Goal: Task Accomplishment & Management: Complete application form

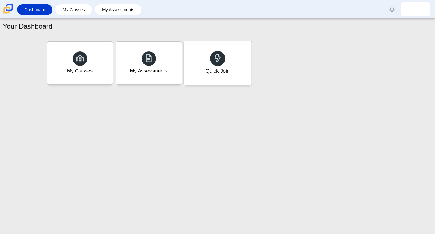
click at [227, 77] on div "Quick Join" at bounding box center [218, 63] width 68 height 44
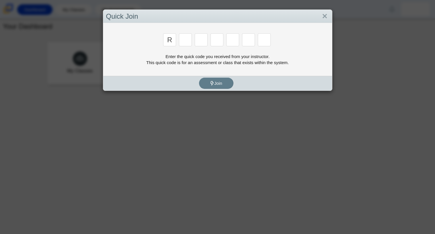
type input "r"
type input "c"
type input "g"
type input "2"
type input "9"
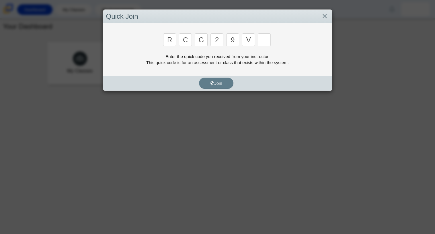
type input "v"
type input "u"
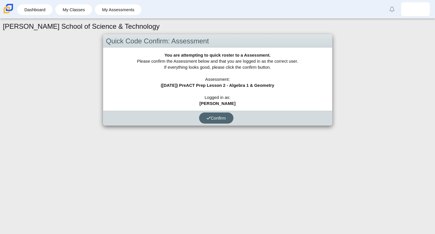
click at [222, 117] on span "Confirm" at bounding box center [217, 117] width 20 height 5
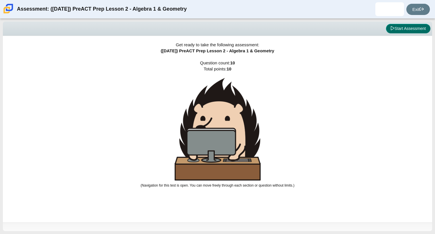
click at [406, 31] on button "Start Assessment" at bounding box center [408, 29] width 44 height 10
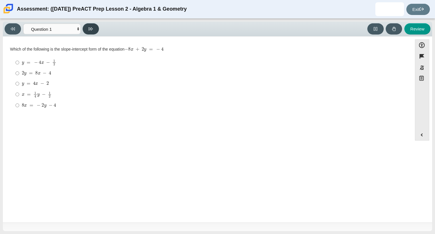
click at [92, 27] on icon at bounding box center [91, 29] width 4 height 4
click at [12, 29] on icon at bounding box center [13, 29] width 4 height 4
select select "bbf5d072-3e0b-44c4-9a12-6e7c9033f65b"
click at [23, 91] on mjx-math "Assessment items" at bounding box center [37, 94] width 30 height 6
click at [19, 91] on input "x = 1 4 y − 1 2 x = 1 4 y − 1 2" at bounding box center [18, 94] width 4 height 11
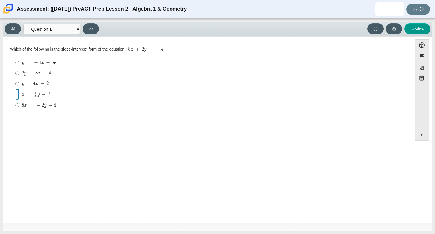
radio input "true"
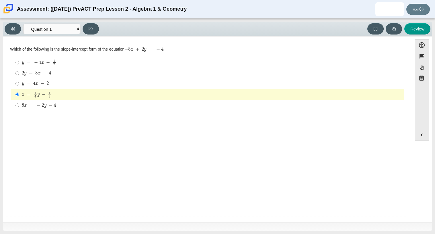
click at [32, 80] on mjx-container "y = 4 x − 2" at bounding box center [35, 83] width 27 height 11
click at [19, 80] on input "y = 4 x − 2 y = 4 x − 2" at bounding box center [18, 83] width 4 height 10
radio input "true"
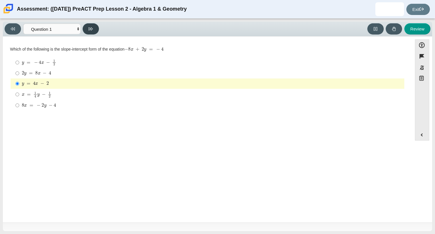
click at [87, 29] on button at bounding box center [91, 28] width 16 height 11
select select "ed62e223-81bd-4cbf-ab48-ab975844bd1f"
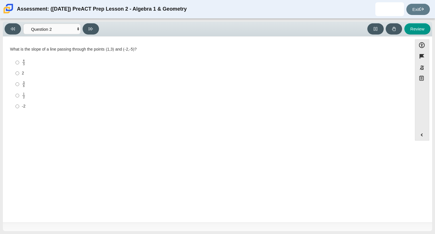
click at [80, 64] on div "8 3" at bounding box center [212, 62] width 381 height 7
click at [19, 64] on input "8 3 8 thirds" at bounding box center [18, 62] width 4 height 11
radio input "true"
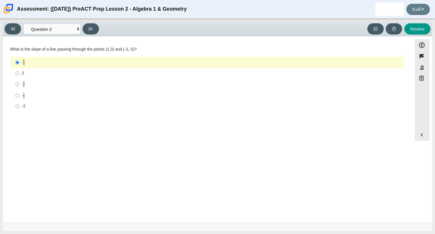
click at [49, 61] on div "8 3" at bounding box center [212, 62] width 381 height 7
click at [19, 61] on input "8 3 8 thirds" at bounding box center [18, 62] width 4 height 11
click at [132, 60] on div "8 3" at bounding box center [212, 62] width 381 height 7
click at [19, 60] on input "8 3 8 thirds" at bounding box center [18, 62] width 4 height 11
click at [78, 29] on select "Questions Question 1 Question 2 Question 3 Question 4 Question 5 Question 6 Que…" at bounding box center [51, 29] width 57 height 11
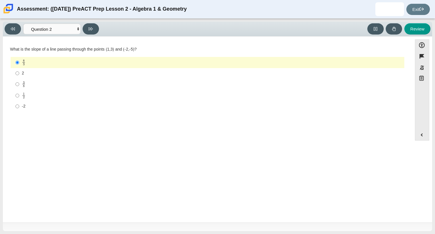
click at [115, 96] on div "1 2" at bounding box center [212, 95] width 381 height 6
click at [19, 96] on input "1 2 1 half" at bounding box center [18, 95] width 4 height 11
radio input "true"
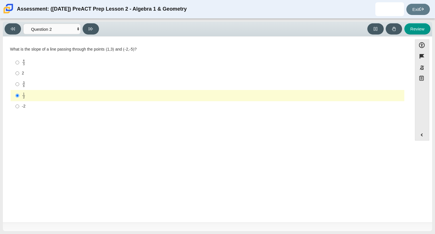
click at [90, 65] on div "8 3" at bounding box center [212, 62] width 381 height 7
click at [19, 65] on input "8 3 8 thirds" at bounding box center [18, 62] width 4 height 11
radio input "true"
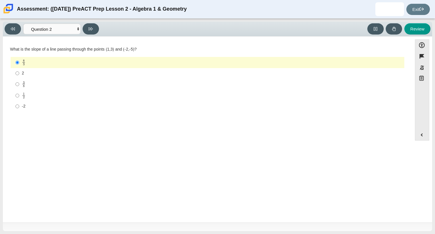
click at [22, 81] on mjx-frac "Assessment items" at bounding box center [24, 84] width 4 height 6
click at [19, 81] on input "3 8 3 eighths" at bounding box center [18, 83] width 4 height 11
radio input "true"
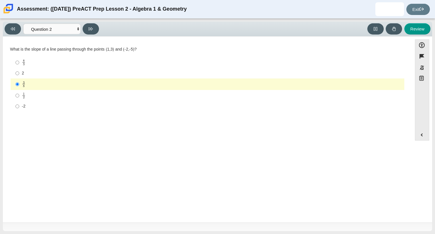
click at [19, 93] on label "1 2 1 half" at bounding box center [207, 95] width 393 height 11
click at [19, 93] on input "1 2 1 half" at bounding box center [18, 95] width 4 height 11
radio input "true"
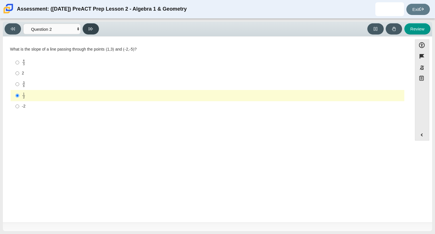
click at [92, 32] on button at bounding box center [91, 28] width 16 height 11
select select "97f4f5fa-a52e-4fed-af51-565bfcdf47cb"
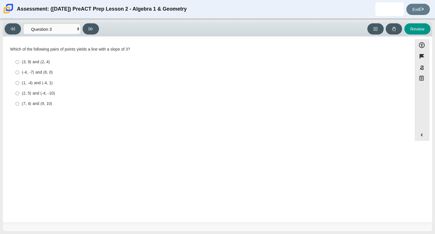
click at [42, 84] on div "(1, -4) and (-4, 1)" at bounding box center [212, 83] width 381 height 6
click at [19, 84] on input "(1, -4) and (-4, 1) (1, -4) and (-4, 1)" at bounding box center [18, 83] width 4 height 10
radio input "true"
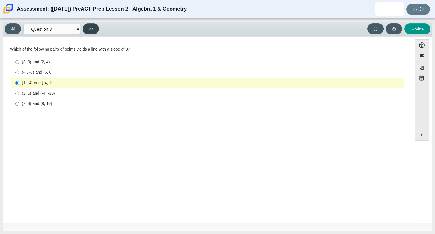
click at [96, 30] on button at bounding box center [91, 28] width 16 height 11
select select "89427bb7-e313-4f00-988f-8b8255897029"
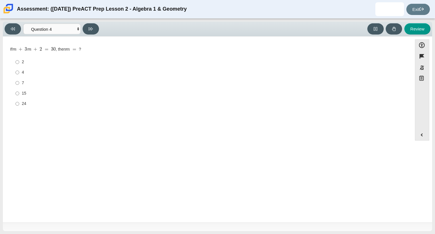
click at [20, 61] on label "2 2" at bounding box center [207, 62] width 393 height 10
click at [19, 61] on input "2 2" at bounding box center [18, 62] width 4 height 10
radio input "true"
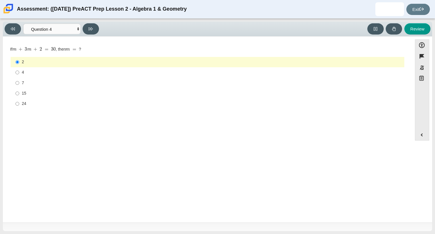
click at [22, 69] on label "4 4" at bounding box center [207, 72] width 393 height 10
click at [19, 69] on input "4 4" at bounding box center [18, 72] width 4 height 10
radio input "true"
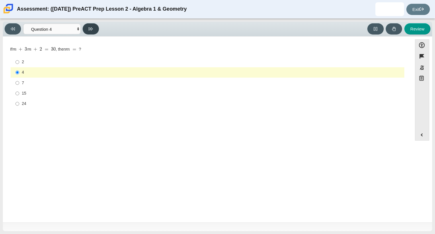
click at [95, 28] on button at bounding box center [91, 28] width 16 height 11
select select "489dcffd-4e6a-49cf-a9d6-ad1d4a911a4e"
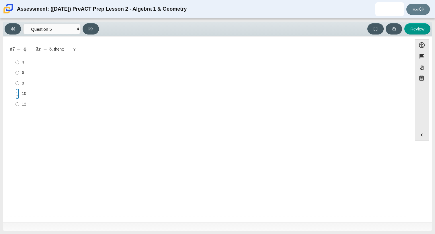
click at [17, 95] on input "10 10" at bounding box center [18, 93] width 4 height 10
radio input "true"
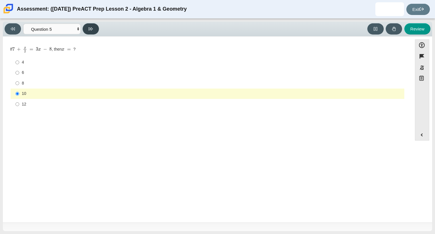
click at [96, 29] on button at bounding box center [91, 28] width 16 height 11
select select "210571de-36a6-4d8e-a361-ceff8ef801dc"
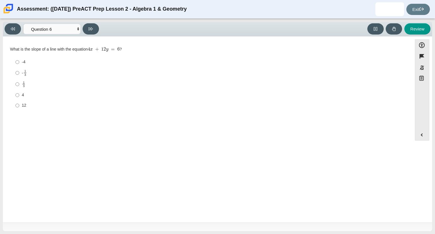
click at [26, 106] on div "12" at bounding box center [212, 105] width 381 height 6
click at [19, 106] on input "12 12" at bounding box center [18, 105] width 4 height 10
radio input "true"
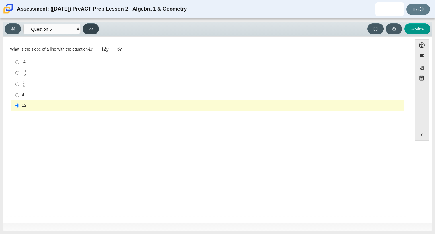
click at [94, 27] on button at bounding box center [91, 28] width 16 height 11
select select "ec95ace6-bebc-42b8-9428-40567494d4da"
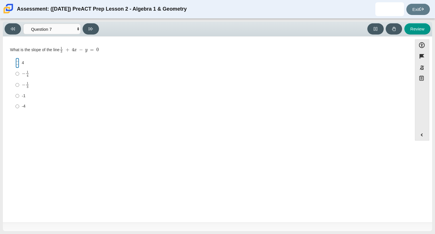
click at [16, 63] on input "4 4" at bounding box center [18, 63] width 4 height 10
radio input "true"
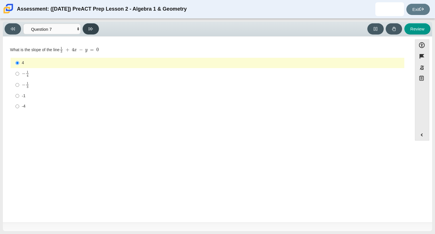
click at [92, 29] on icon at bounding box center [91, 29] width 4 height 4
select select "ce81fe10-bf29-4b5e-8bd7-4f47f2fed4d8"
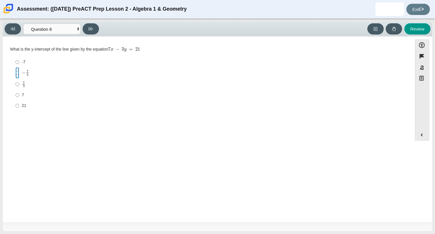
click at [16, 74] on input "− 7 3 negative 7 thirds" at bounding box center [18, 72] width 4 height 11
radio input "true"
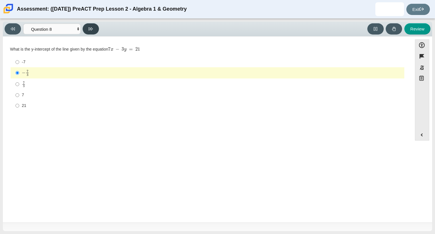
click at [91, 27] on icon at bounding box center [91, 28] width 4 height 3
select select "14773eaf-2ca1-47ae-afe7-a624a56f34b3"
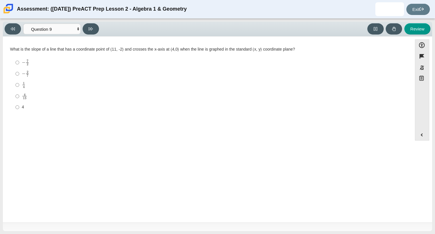
click at [22, 94] on mjx-frac "Assessment items" at bounding box center [24, 96] width 5 height 6
click at [19, 94] on input "4 13 4 over 13" at bounding box center [18, 95] width 4 height 11
radio input "true"
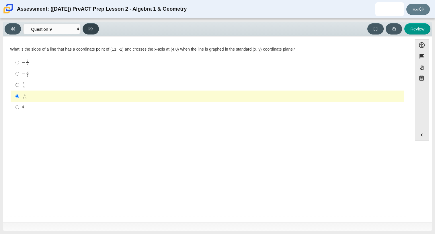
click at [93, 28] on button at bounding box center [91, 28] width 16 height 11
select select "96b71634-eacb-4f7e-8aef-411727d9bcba"
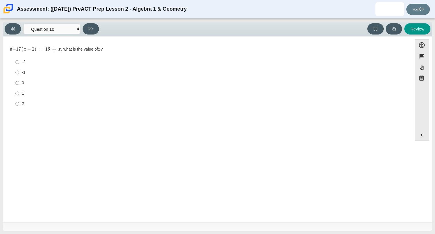
click at [19, 73] on label "-1 -1" at bounding box center [207, 72] width 393 height 10
click at [19, 73] on input "-1 -1" at bounding box center [18, 72] width 4 height 10
radio input "true"
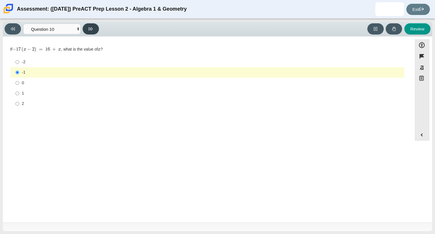
click at [89, 25] on button at bounding box center [91, 28] width 16 height 11
select select "review"
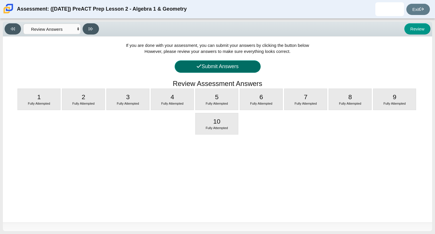
click at [254, 65] on button "Submit Answers" at bounding box center [218, 66] width 86 height 12
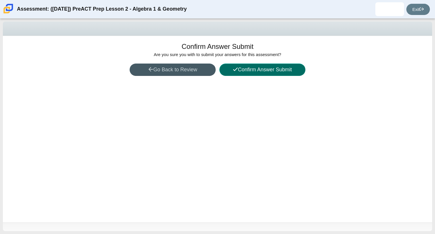
click at [273, 75] on button "Confirm Answer Submit" at bounding box center [263, 69] width 86 height 12
